Goal: Transaction & Acquisition: Purchase product/service

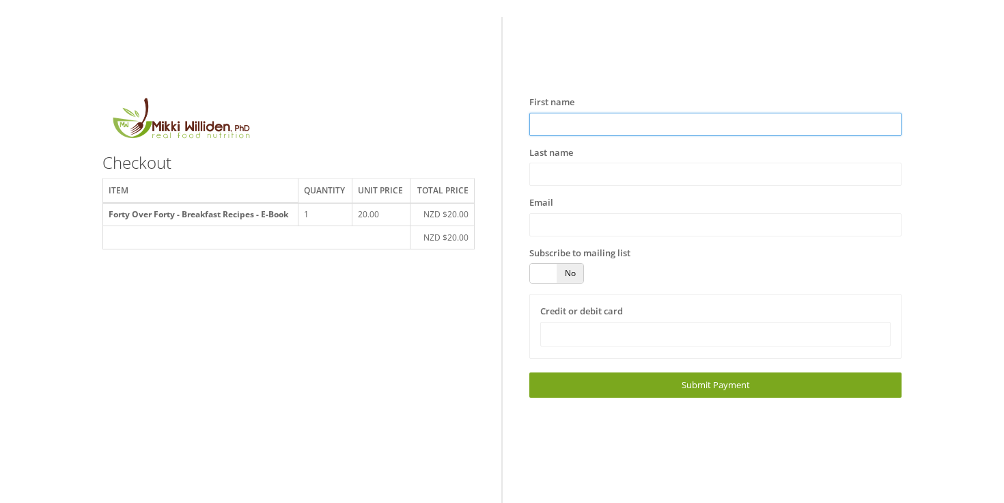
click at [538, 123] on input "text" at bounding box center [716, 124] width 372 height 23
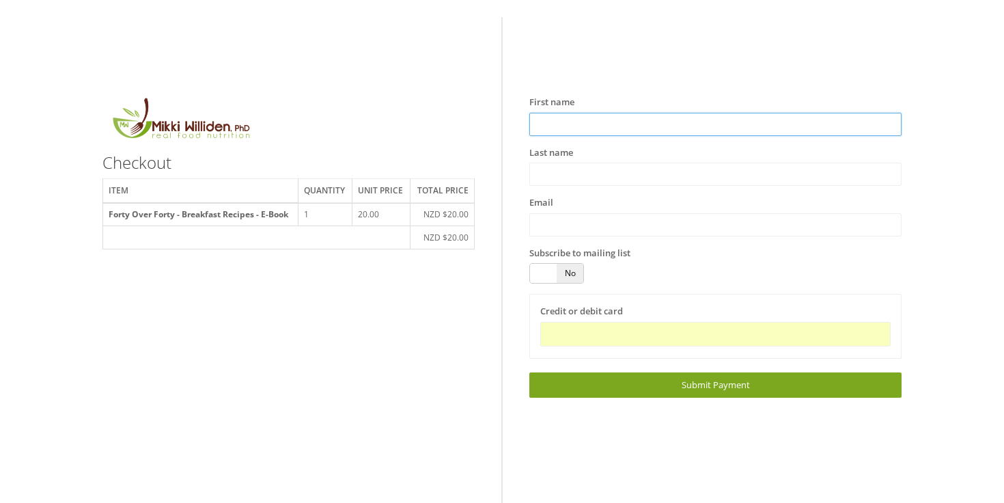
click at [623, 126] on input "text" at bounding box center [716, 124] width 372 height 23
type input "**"
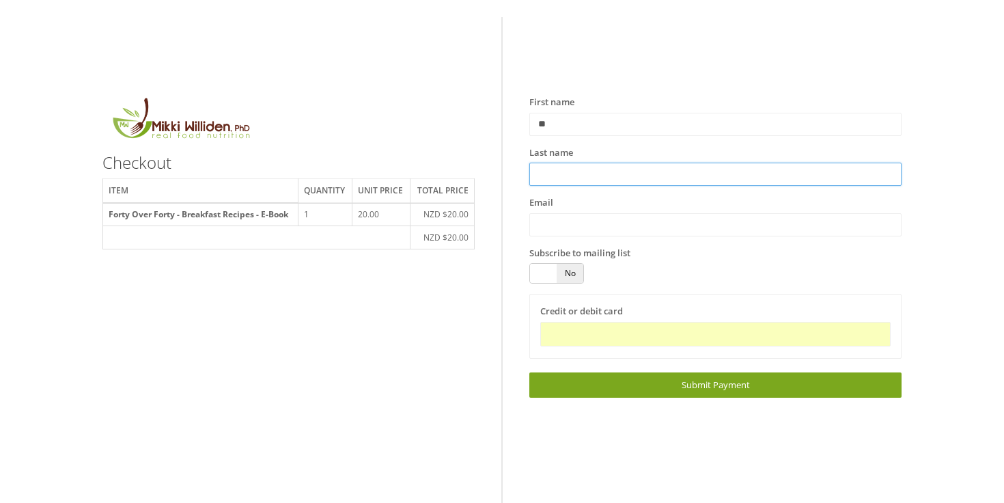
click at [596, 178] on input "text" at bounding box center [716, 174] width 372 height 23
type input "**"
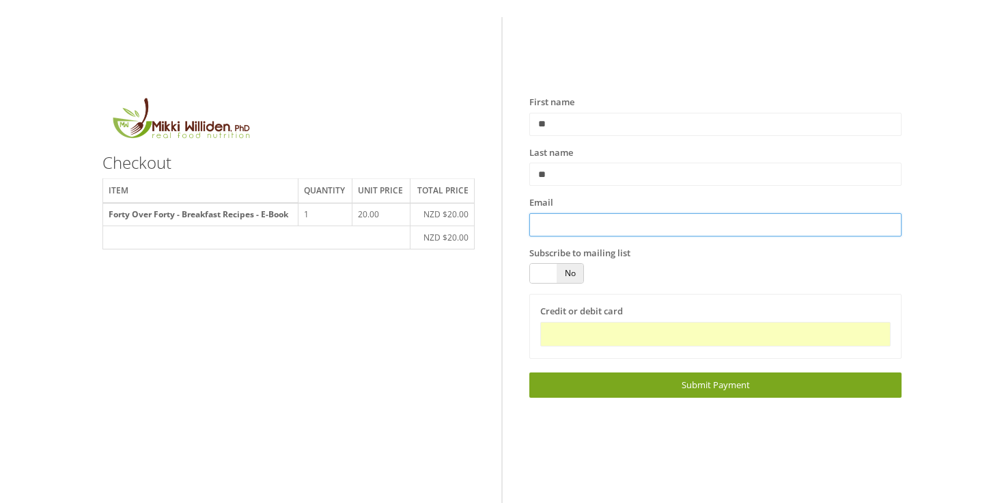
click at [577, 221] on input "text" at bounding box center [716, 224] width 372 height 23
type input "**********"
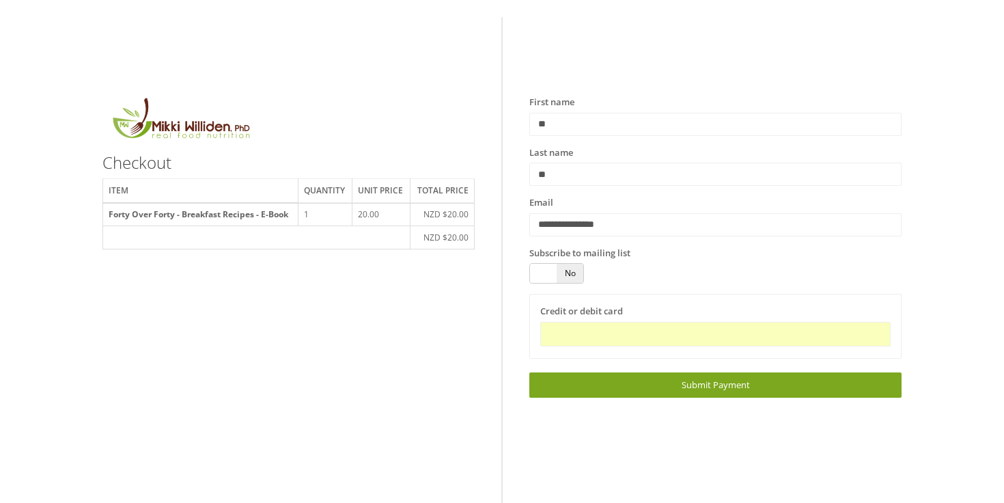
click at [576, 275] on span "No" at bounding box center [570, 273] width 27 height 19
click at [547, 277] on span "Yes" at bounding box center [543, 273] width 27 height 19
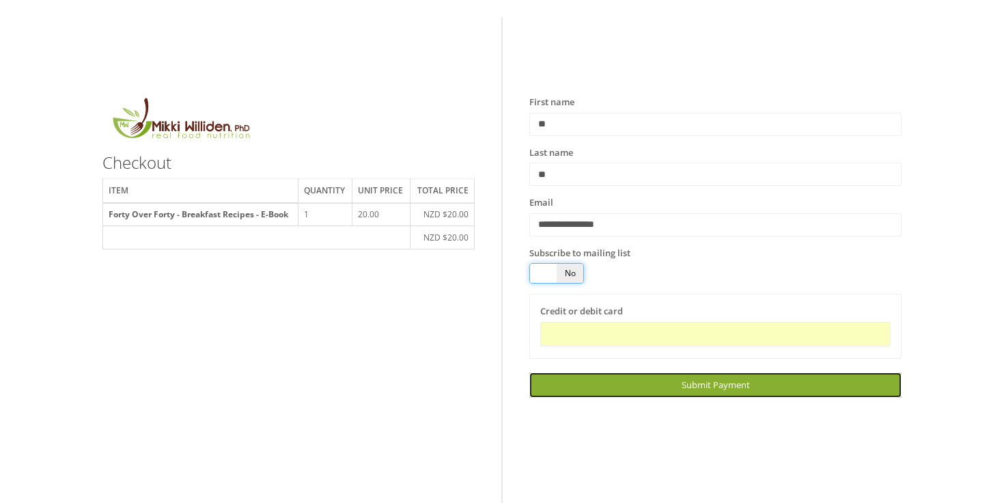
click at [622, 394] on link "Submit Payment" at bounding box center [716, 384] width 372 height 25
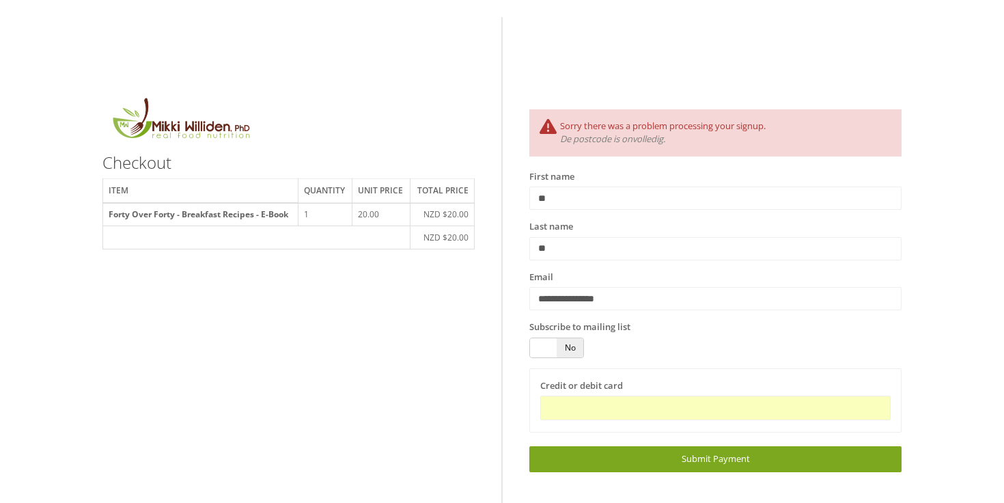
click at [840, 417] on div at bounding box center [715, 408] width 350 height 25
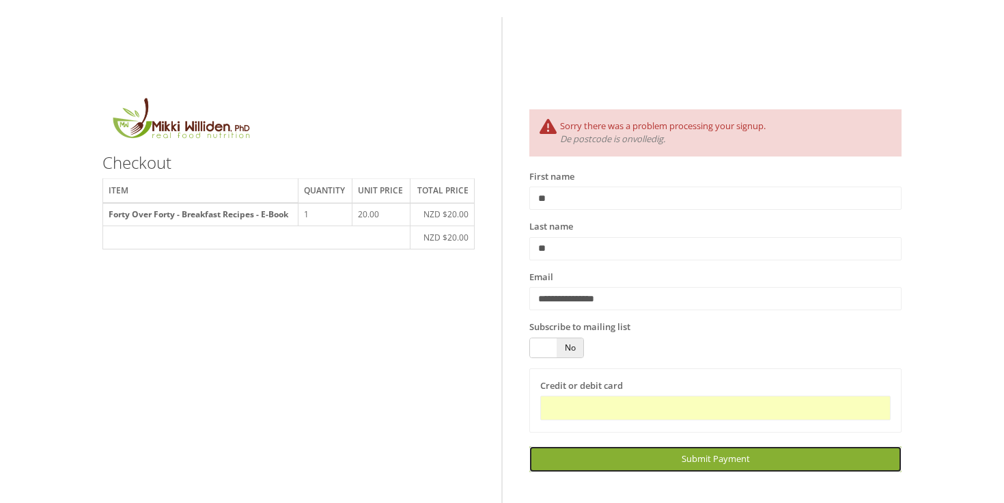
click at [845, 454] on link "Submit Payment" at bounding box center [716, 458] width 372 height 25
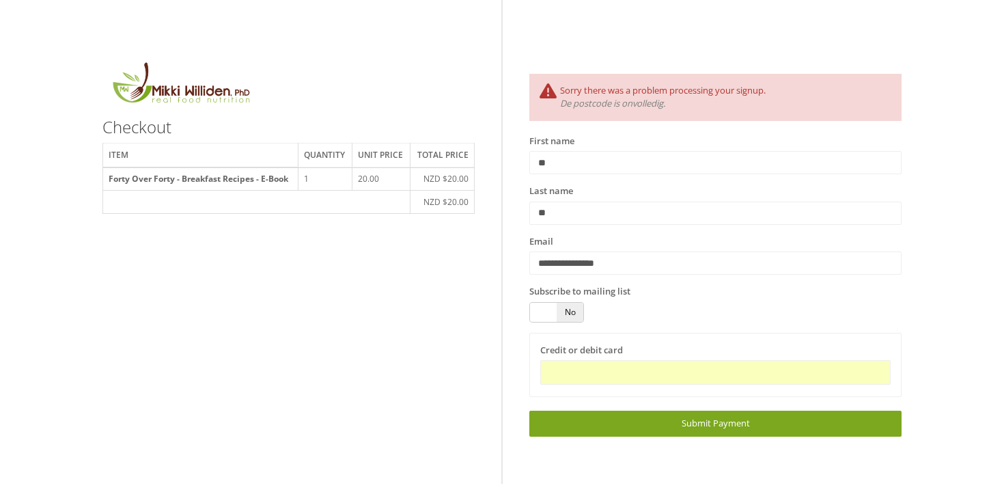
scroll to position [54, 0]
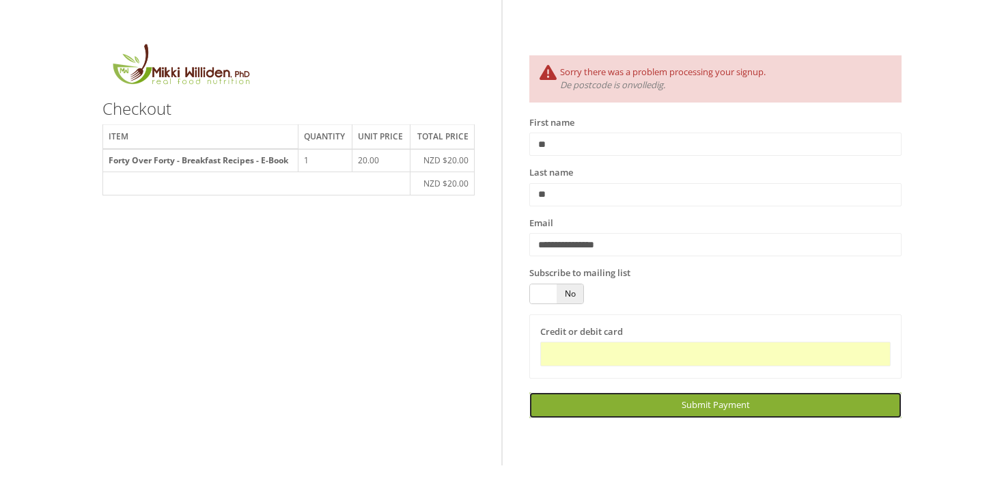
click at [661, 411] on link "Submit Payment" at bounding box center [716, 404] width 372 height 25
click at [801, 408] on link "Submit Payment" at bounding box center [716, 404] width 372 height 25
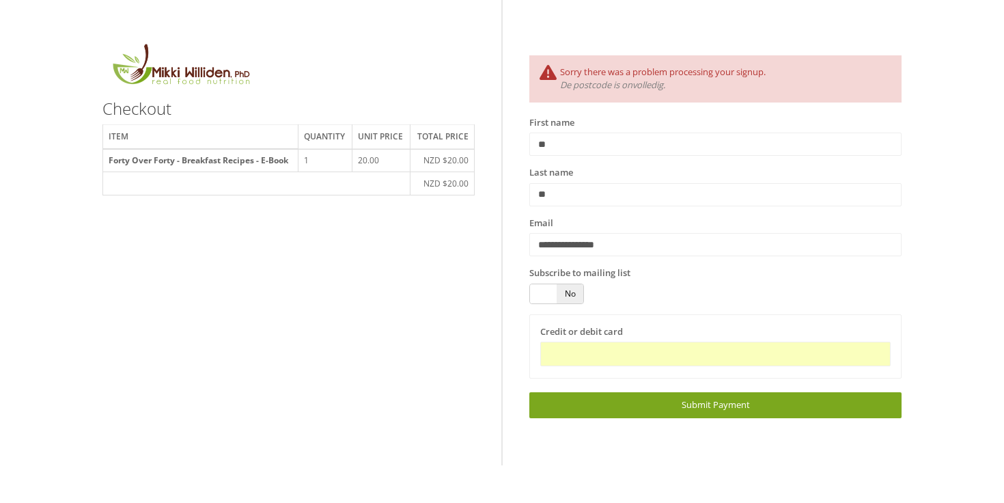
click at [583, 348] on iframe at bounding box center [715, 354] width 333 height 12
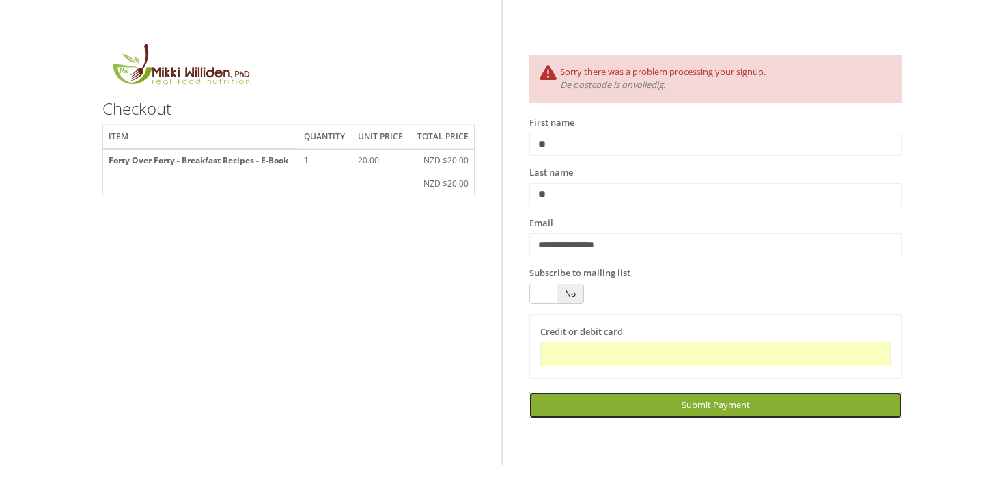
click at [756, 405] on link "Submit Payment" at bounding box center [716, 404] width 372 height 25
